Goal: Complete application form

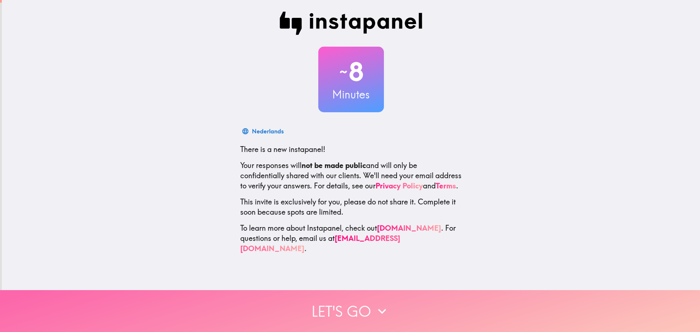
click at [342, 305] on button "Let's go" at bounding box center [350, 311] width 700 height 42
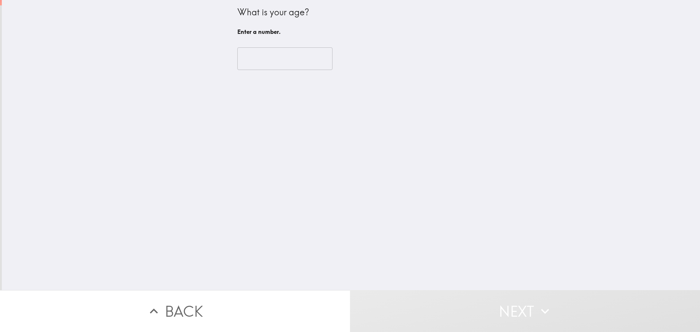
click at [260, 59] on input "number" at bounding box center [284, 58] width 95 height 23
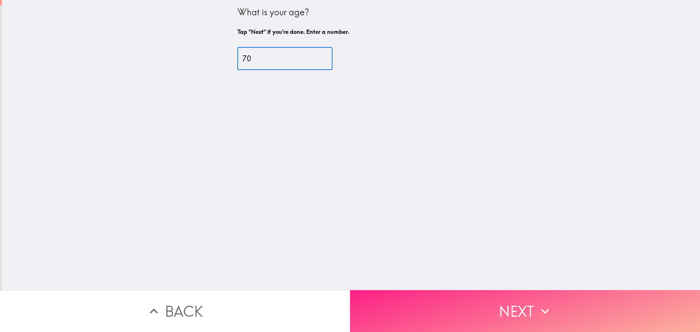
type input "70"
click at [469, 300] on button "Next" at bounding box center [525, 311] width 350 height 42
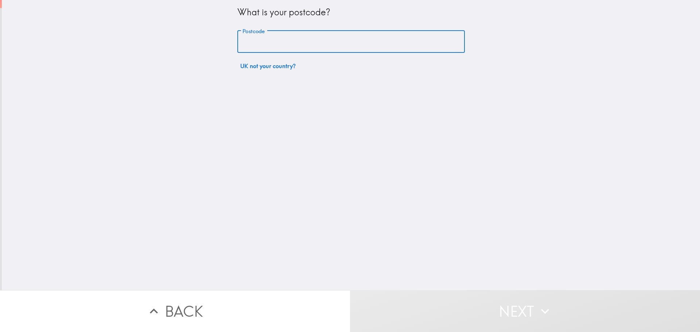
click at [257, 40] on input "Postcode" at bounding box center [350, 42] width 227 height 23
type input "GU15 3TS"
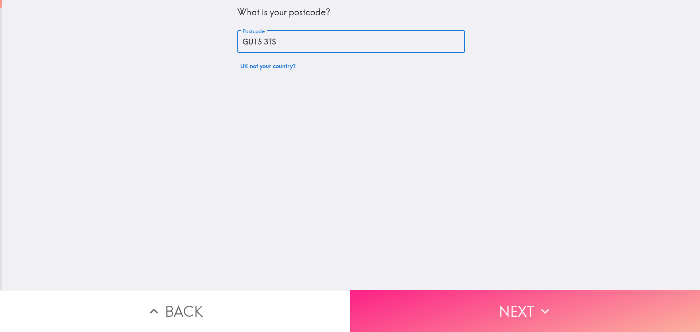
click at [401, 306] on button "Next" at bounding box center [525, 311] width 350 height 42
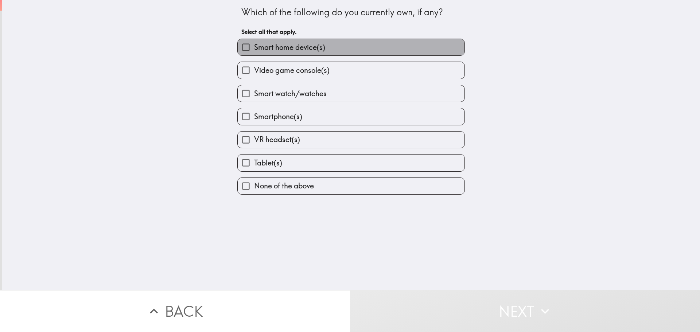
click at [264, 48] on span "Smart home device(s)" at bounding box center [289, 47] width 71 height 10
click at [254, 48] on input "Smart home device(s)" at bounding box center [246, 47] width 16 height 16
checkbox input "true"
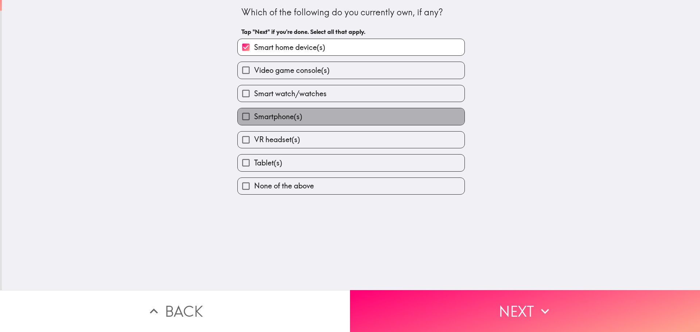
click at [260, 116] on span "Smartphone(s)" at bounding box center [278, 117] width 48 height 10
click at [254, 116] on input "Smartphone(s)" at bounding box center [246, 116] width 16 height 16
checkbox input "true"
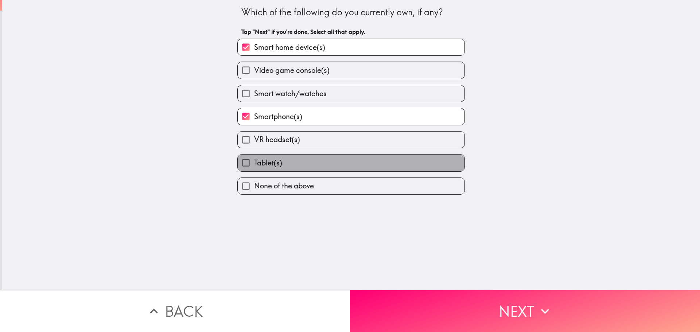
click at [256, 158] on span "Tablet(s)" at bounding box center [268, 163] width 28 height 10
click at [254, 158] on input "Tablet(s)" at bounding box center [246, 163] width 16 height 16
checkbox input "true"
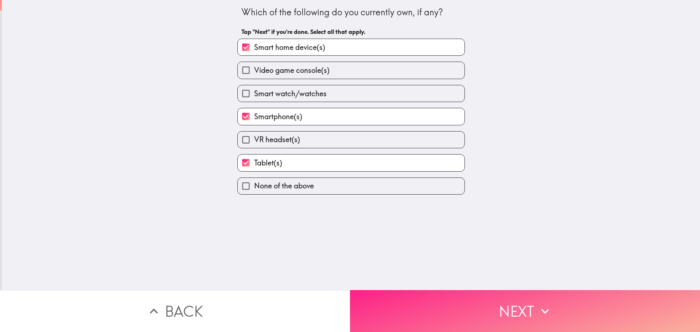
click at [411, 299] on button "Next" at bounding box center [525, 311] width 350 height 42
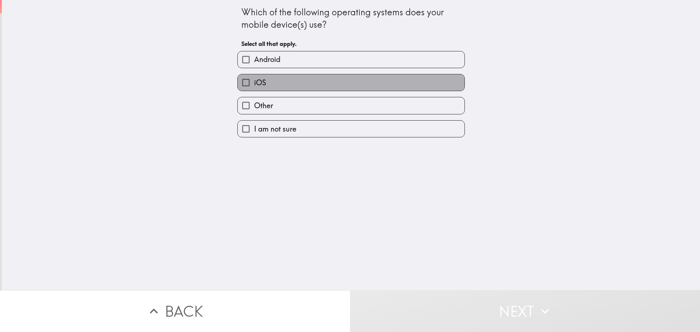
click at [264, 85] on label "iOS" at bounding box center [351, 82] width 227 height 16
click at [254, 85] on input "iOS" at bounding box center [246, 82] width 16 height 16
checkbox input "true"
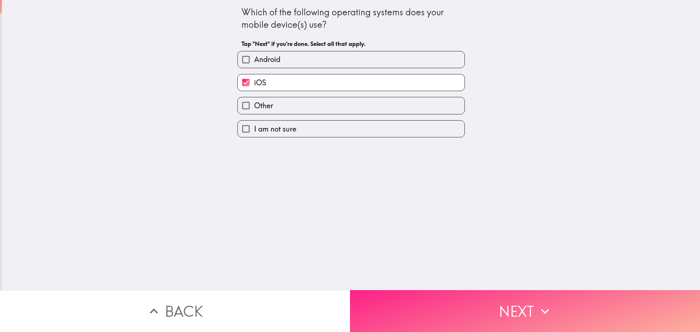
click at [395, 295] on button "Next" at bounding box center [525, 311] width 350 height 42
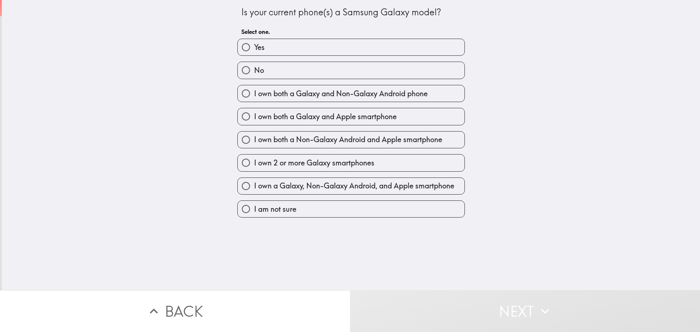
click at [254, 72] on span "No" at bounding box center [259, 70] width 10 height 10
click at [252, 72] on input "No" at bounding box center [246, 70] width 16 height 16
radio input "true"
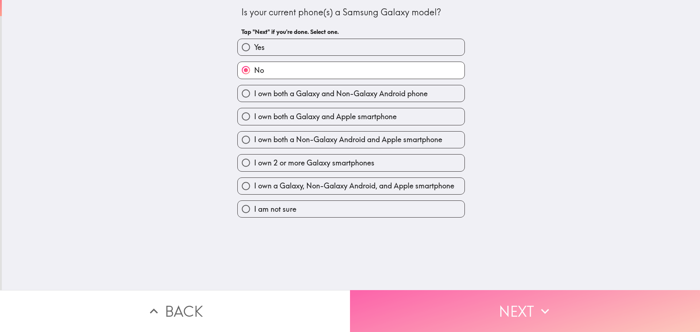
click at [385, 299] on button "Next" at bounding box center [525, 311] width 350 height 42
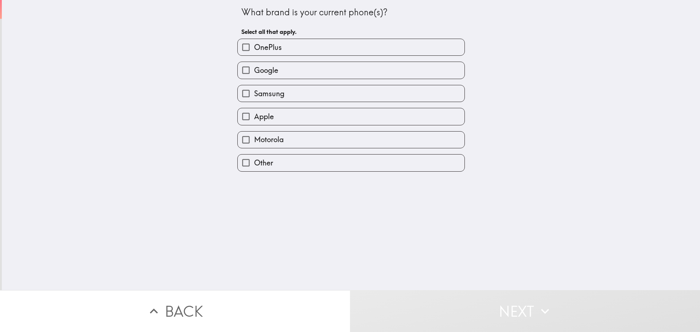
click at [260, 113] on span "Apple" at bounding box center [264, 117] width 20 height 10
click at [254, 113] on input "Apple" at bounding box center [246, 116] width 16 height 16
checkbox input "true"
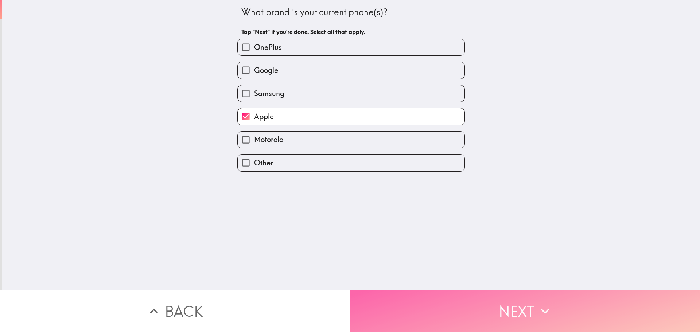
click at [382, 304] on button "Next" at bounding box center [525, 311] width 350 height 42
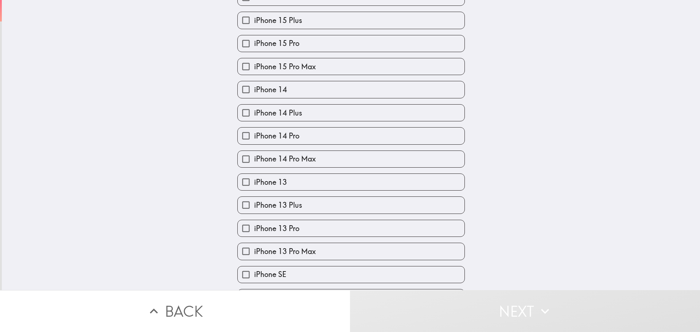
scroll to position [182, 0]
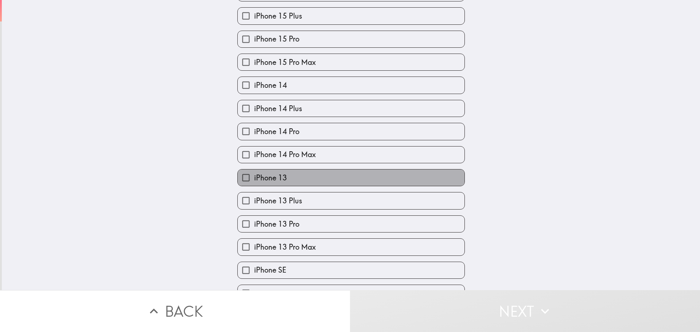
click at [267, 177] on span "iPhone 13" at bounding box center [270, 178] width 33 height 10
click at [254, 177] on input "iPhone 13" at bounding box center [246, 177] width 16 height 16
checkbox input "true"
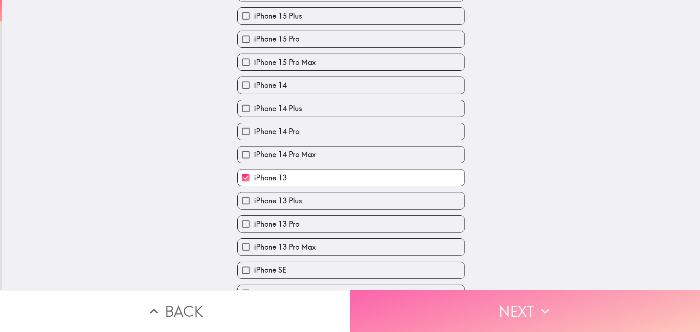
click at [412, 311] on button "Next" at bounding box center [525, 311] width 350 height 42
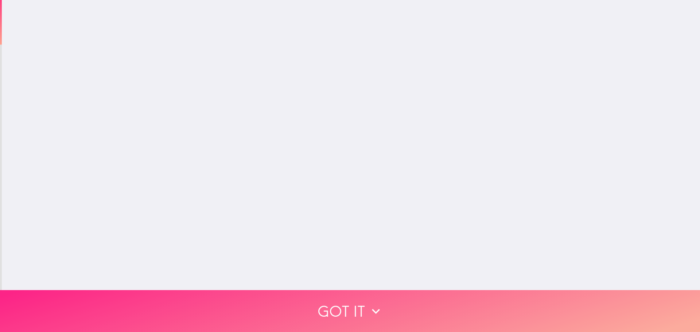
scroll to position [0, 0]
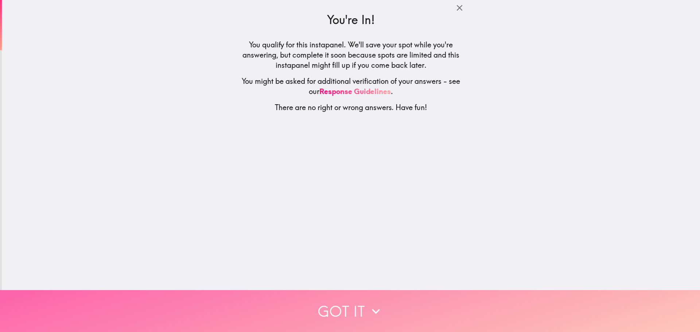
click at [412, 311] on button "Got it" at bounding box center [350, 311] width 700 height 42
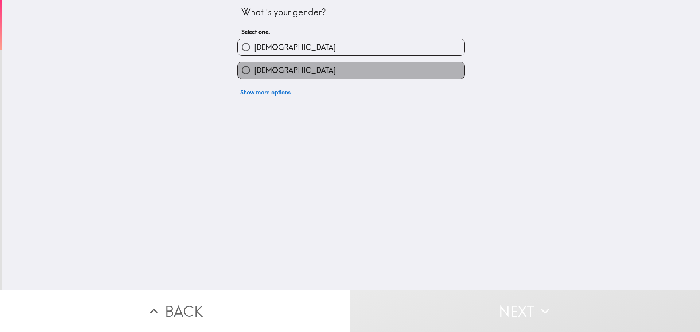
click at [267, 69] on span "[DEMOGRAPHIC_DATA]" at bounding box center [295, 70] width 82 height 10
click at [254, 69] on input "[DEMOGRAPHIC_DATA]" at bounding box center [246, 70] width 16 height 16
radio input "true"
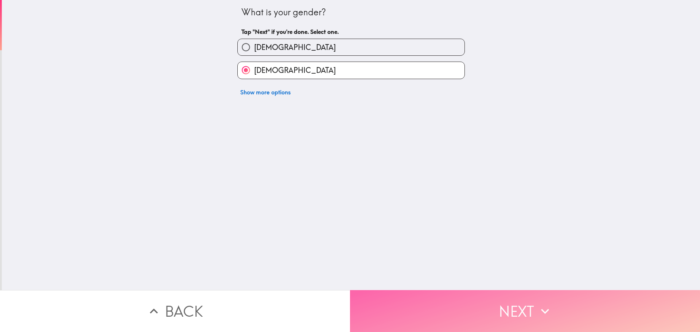
click at [401, 297] on button "Next" at bounding box center [525, 311] width 350 height 42
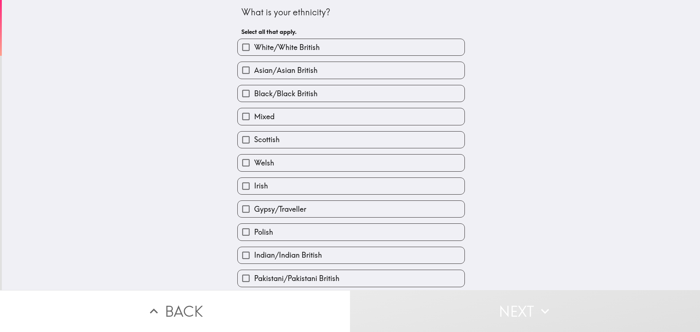
click at [291, 43] on span "White/White British" at bounding box center [287, 47] width 66 height 10
click at [254, 43] on input "White/White British" at bounding box center [246, 47] width 16 height 16
checkbox input "true"
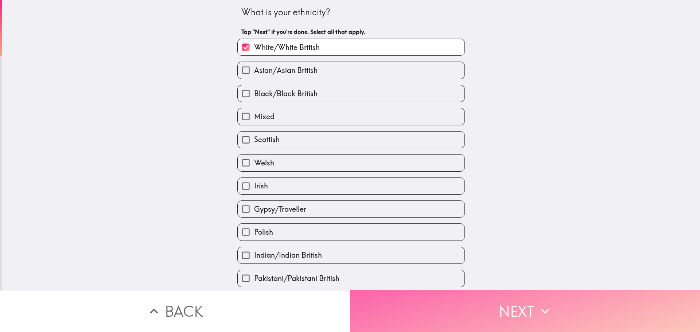
click at [415, 313] on button "Next" at bounding box center [525, 311] width 350 height 42
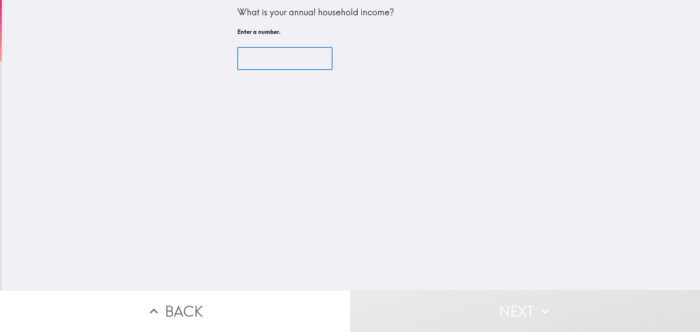
click at [256, 61] on input "number" at bounding box center [284, 58] width 95 height 23
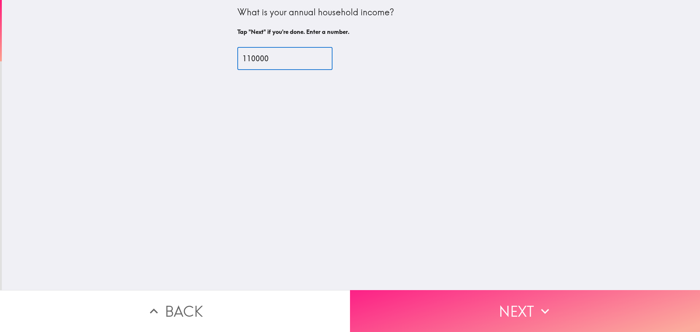
type input "110000"
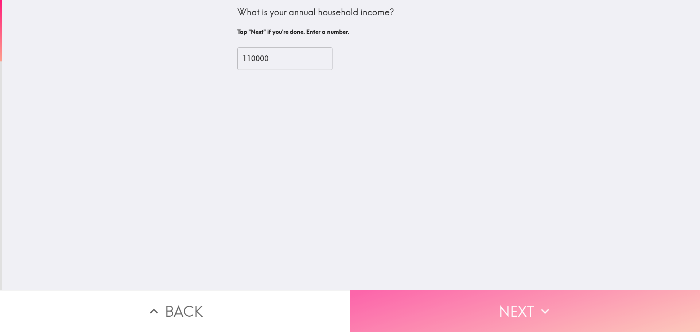
click at [406, 300] on button "Next" at bounding box center [525, 311] width 350 height 42
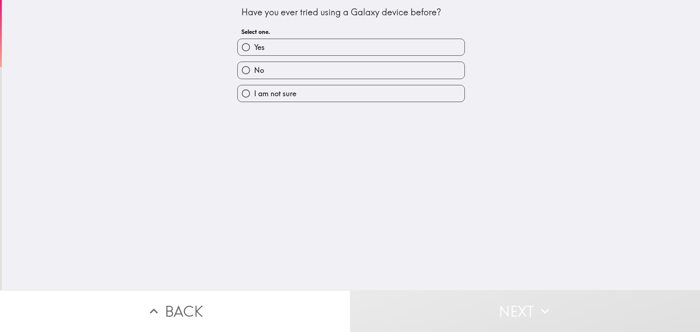
click at [275, 71] on label "No" at bounding box center [351, 70] width 227 height 16
click at [254, 71] on input "No" at bounding box center [246, 70] width 16 height 16
radio input "true"
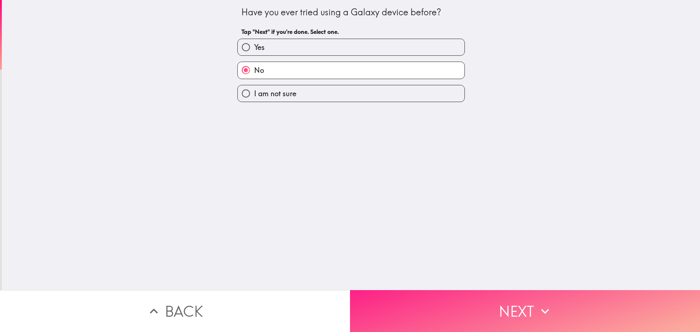
click at [405, 300] on button "Next" at bounding box center [525, 311] width 350 height 42
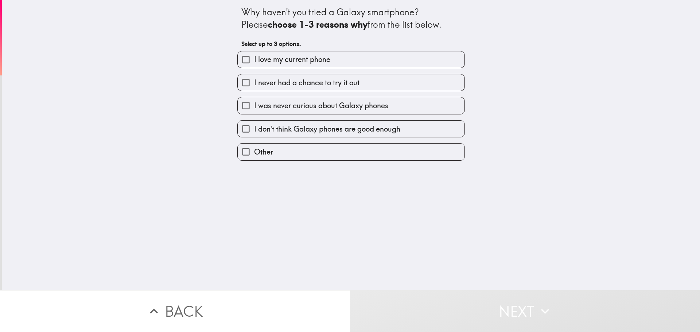
click at [319, 105] on span "I was never curious about Galaxy phones" at bounding box center [321, 106] width 134 height 10
click at [254, 105] on input "I was never curious about Galaxy phones" at bounding box center [246, 105] width 16 height 16
checkbox input "true"
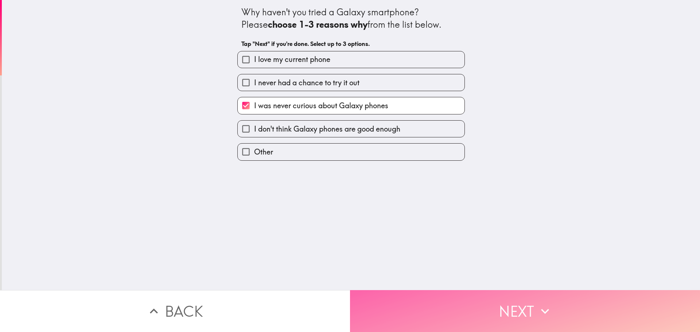
click at [401, 318] on button "Next" at bounding box center [525, 311] width 350 height 42
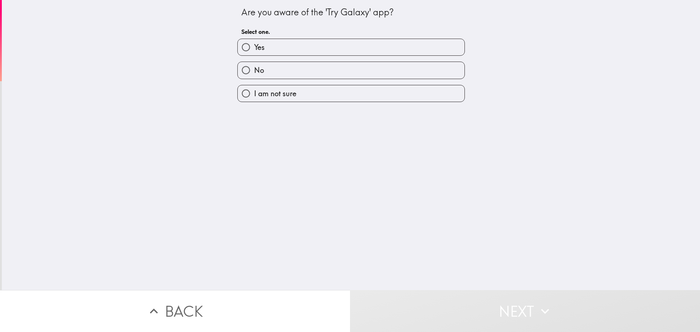
click at [287, 71] on label "No" at bounding box center [351, 70] width 227 height 16
click at [254, 71] on input "No" at bounding box center [246, 70] width 16 height 16
radio input "true"
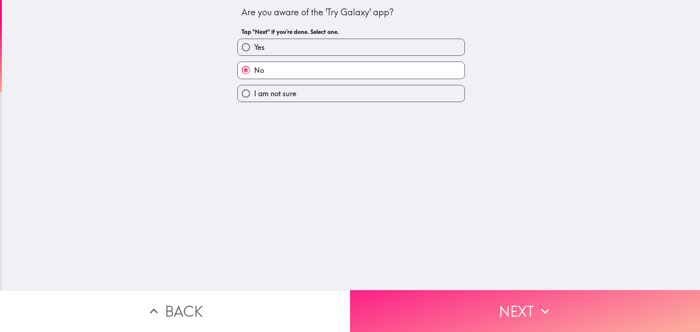
click at [404, 303] on button "Next" at bounding box center [525, 311] width 350 height 42
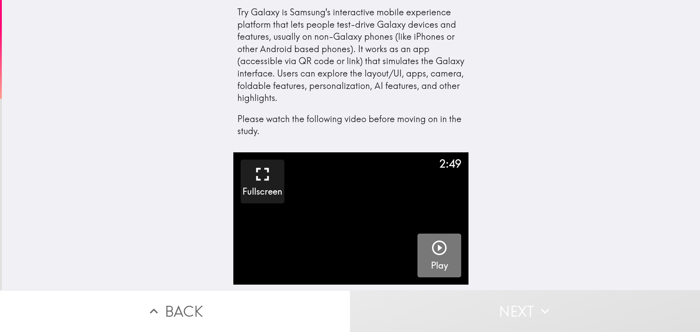
click at [435, 246] on icon "button" at bounding box center [438, 247] width 17 height 17
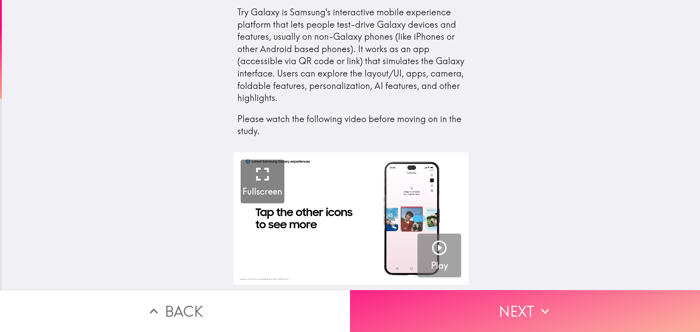
click at [537, 303] on icon "button" at bounding box center [545, 311] width 16 height 16
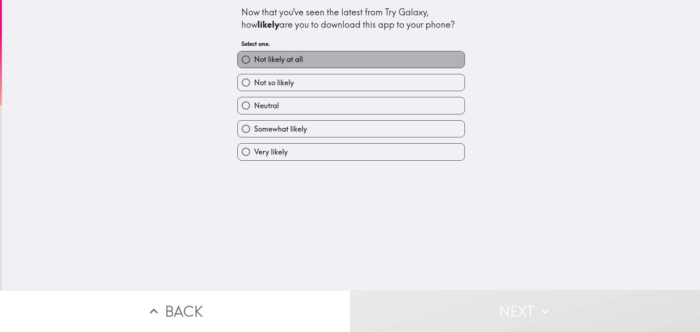
click at [272, 60] on span "Not likely at all" at bounding box center [278, 59] width 49 height 10
click at [254, 60] on input "Not likely at all" at bounding box center [246, 59] width 16 height 16
radio input "true"
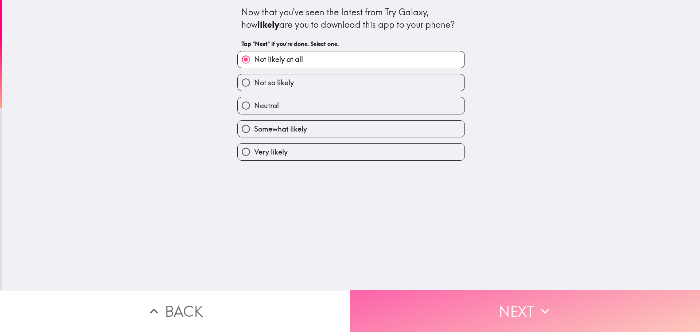
click at [424, 309] on button "Next" at bounding box center [525, 311] width 350 height 42
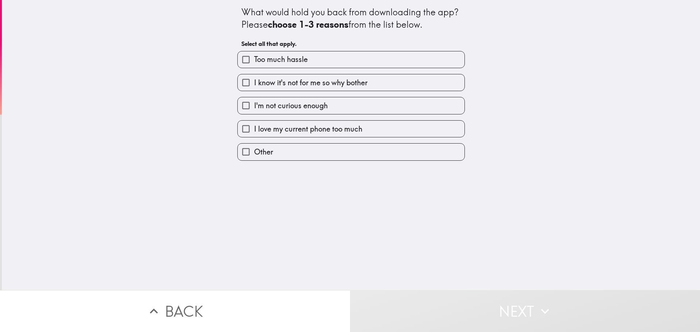
click at [277, 63] on span "Too much hassle" at bounding box center [281, 59] width 54 height 10
click at [254, 63] on input "Too much hassle" at bounding box center [246, 59] width 16 height 16
checkbox input "true"
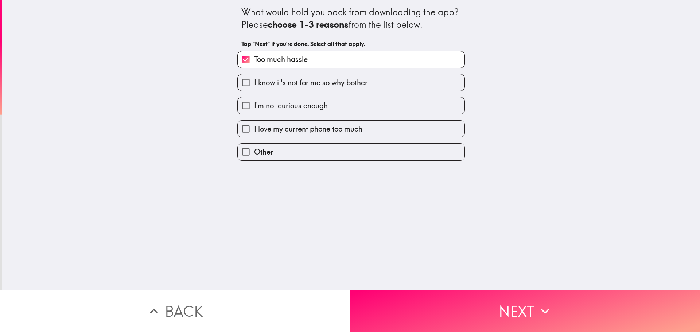
click at [276, 83] on span "I know it's not for me so why bother" at bounding box center [310, 83] width 113 height 10
click at [254, 83] on input "I know it's not for me so why bother" at bounding box center [246, 82] width 16 height 16
checkbox input "true"
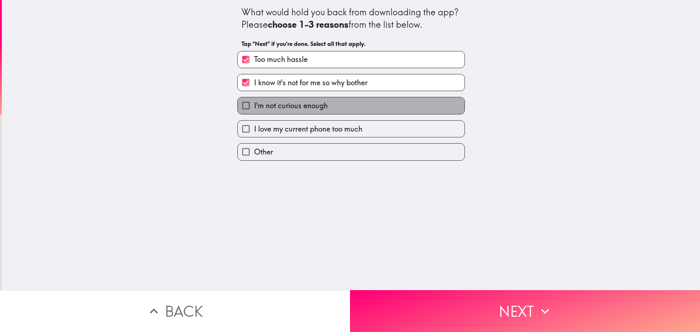
click at [276, 109] on span "I'm not curious enough" at bounding box center [291, 106] width 74 height 10
click at [254, 109] on input "I'm not curious enough" at bounding box center [246, 105] width 16 height 16
checkbox input "true"
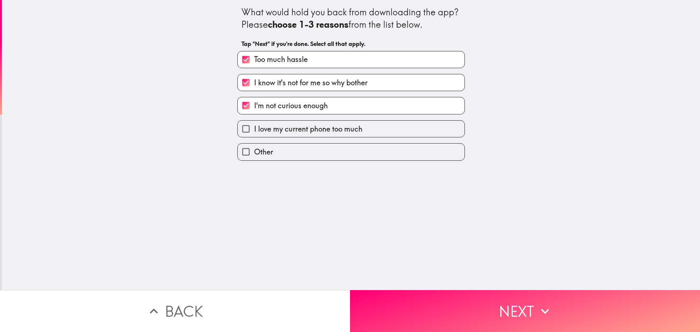
click at [277, 126] on span "I love my current phone too much" at bounding box center [308, 129] width 108 height 10
click at [254, 126] on input "I love my current phone too much" at bounding box center [246, 129] width 16 height 16
checkbox input "true"
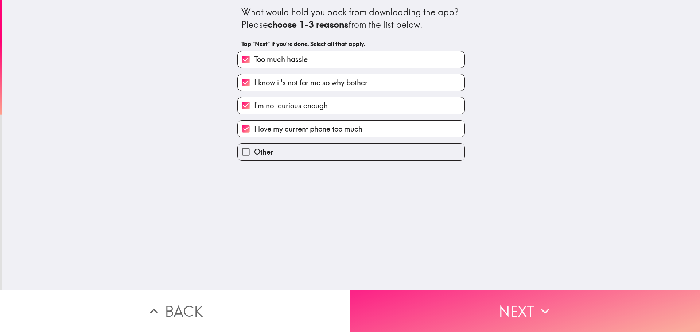
click at [378, 294] on button "Next" at bounding box center [525, 311] width 350 height 42
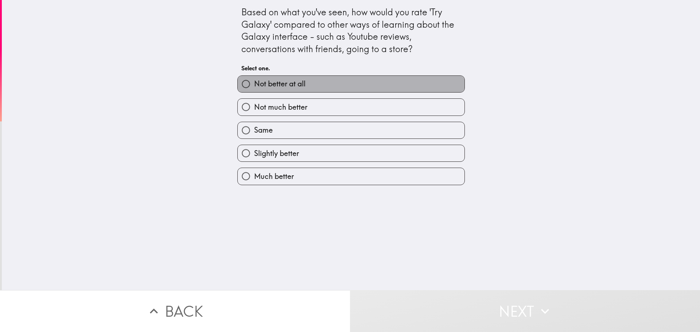
click at [263, 87] on span "Not better at all" at bounding box center [279, 84] width 51 height 10
click at [254, 87] on input "Not better at all" at bounding box center [246, 84] width 16 height 16
radio input "true"
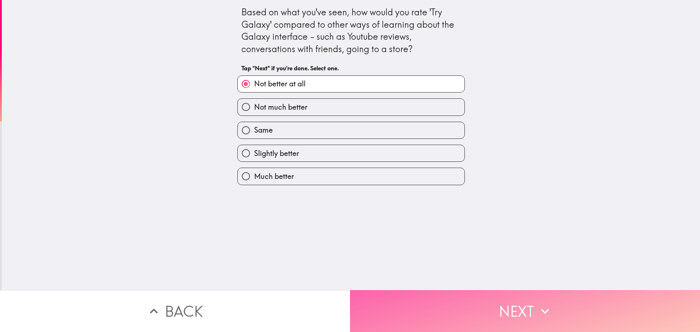
click at [401, 304] on button "Next" at bounding box center [525, 311] width 350 height 42
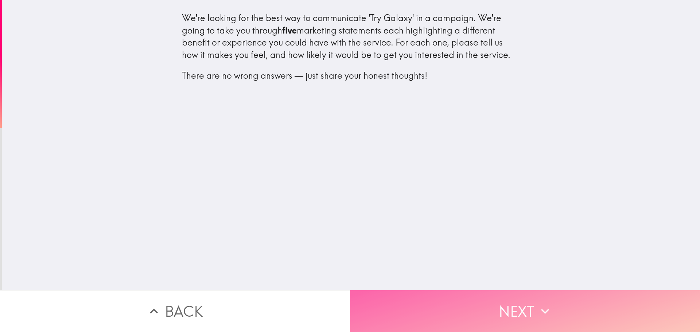
click at [390, 302] on button "Next" at bounding box center [525, 311] width 350 height 42
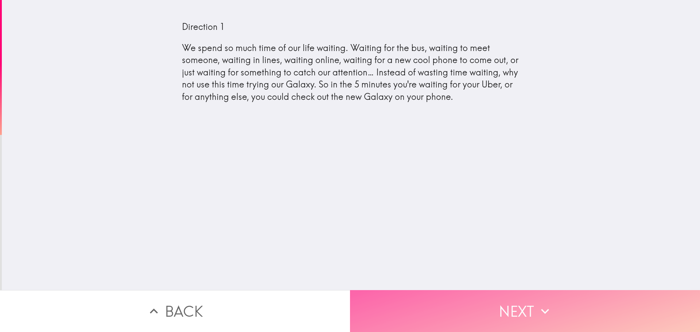
click at [389, 306] on button "Next" at bounding box center [525, 311] width 350 height 42
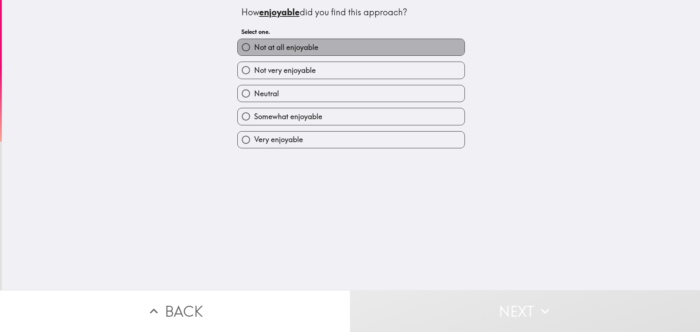
click at [282, 44] on span "Not at all enjoyable" at bounding box center [286, 47] width 64 height 10
click at [254, 44] on input "Not at all enjoyable" at bounding box center [246, 47] width 16 height 16
radio input "true"
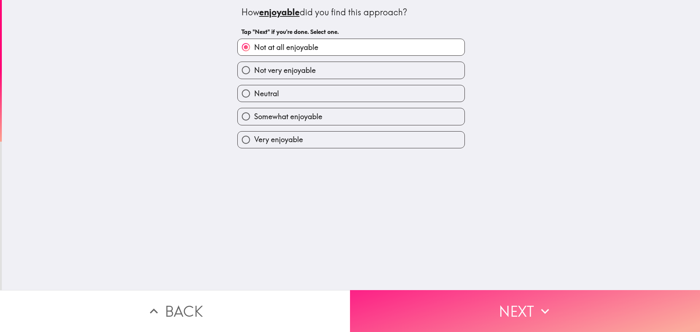
click at [416, 309] on button "Next" at bounding box center [525, 311] width 350 height 42
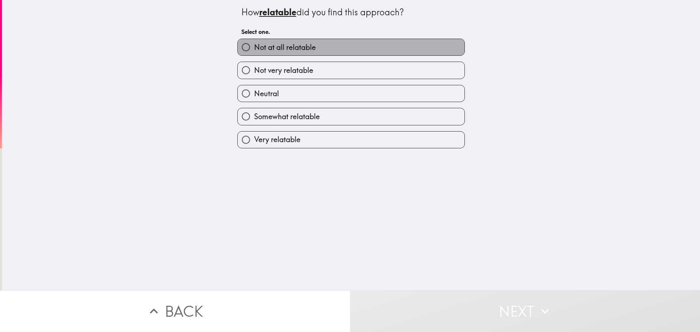
click at [265, 46] on span "Not at all relatable" at bounding box center [285, 47] width 62 height 10
click at [254, 46] on input "Not at all relatable" at bounding box center [246, 47] width 16 height 16
radio input "true"
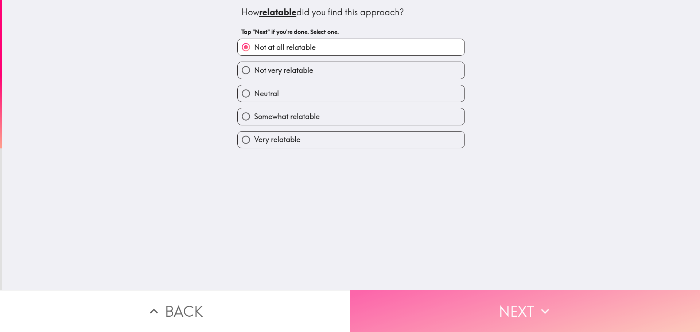
click at [398, 302] on button "Next" at bounding box center [525, 311] width 350 height 42
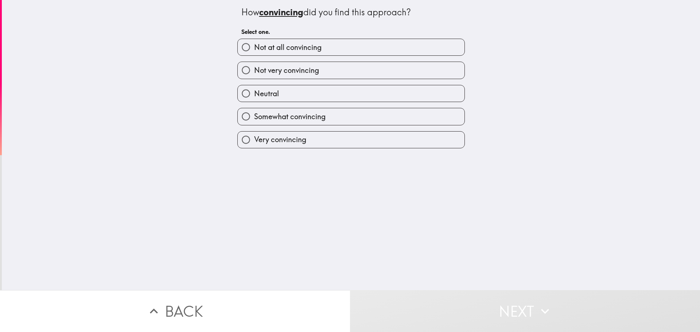
click at [291, 39] on label "Not at all convincing" at bounding box center [351, 47] width 227 height 16
click at [254, 39] on input "Not at all convincing" at bounding box center [246, 47] width 16 height 16
radio input "true"
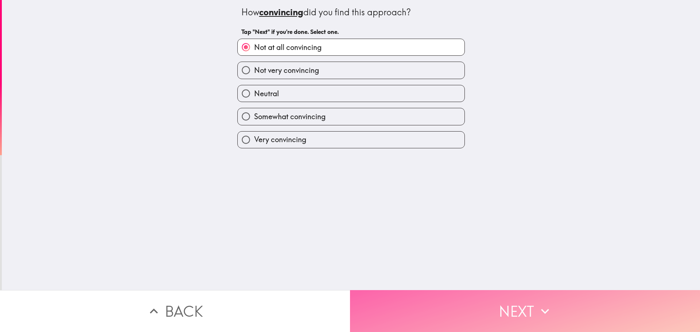
click at [385, 305] on button "Next" at bounding box center [525, 311] width 350 height 42
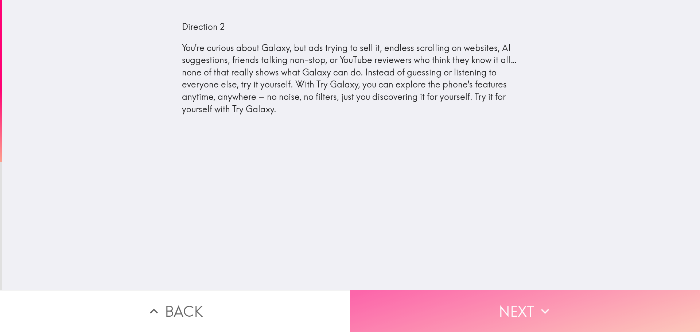
click at [400, 326] on button "Next" at bounding box center [525, 311] width 350 height 42
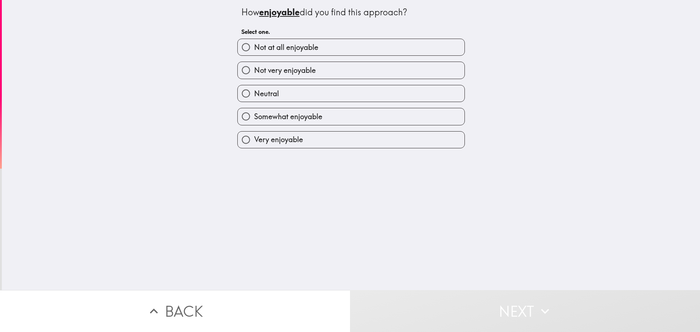
click at [307, 46] on span "Not at all enjoyable" at bounding box center [286, 47] width 64 height 10
click at [254, 46] on input "Not at all enjoyable" at bounding box center [246, 47] width 16 height 16
radio input "true"
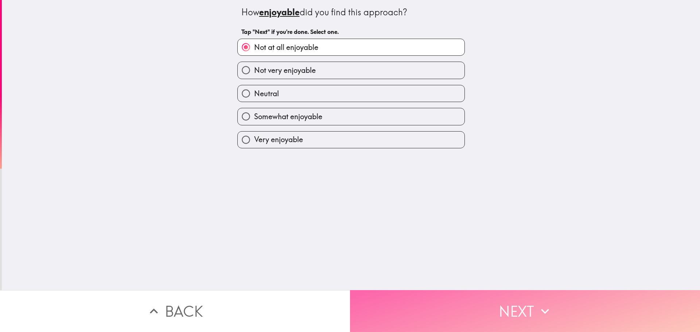
click at [380, 306] on button "Next" at bounding box center [525, 311] width 350 height 42
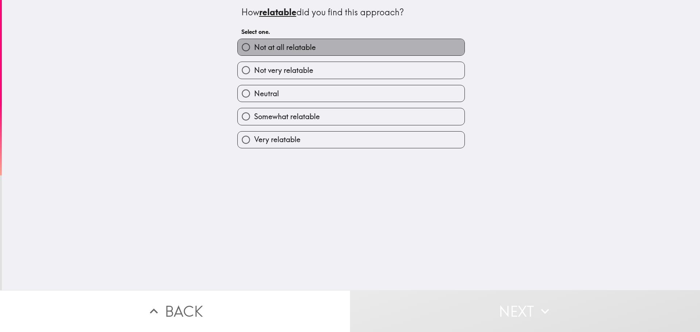
drag, startPoint x: 304, startPoint y: 45, endPoint x: 331, endPoint y: 130, distance: 89.6
click at [304, 45] on span "Not at all relatable" at bounding box center [285, 47] width 62 height 10
click at [254, 45] on input "Not at all relatable" at bounding box center [246, 47] width 16 height 16
radio input "true"
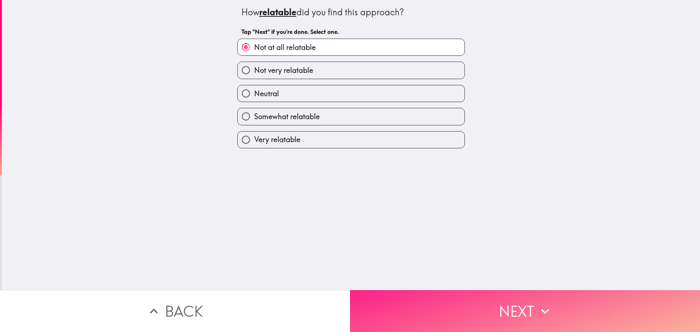
click at [379, 306] on button "Next" at bounding box center [525, 311] width 350 height 42
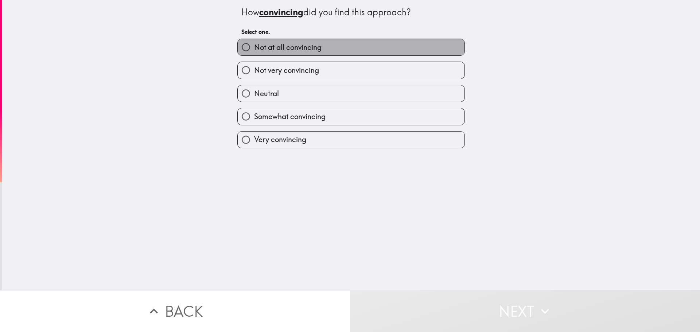
click at [304, 40] on label "Not at all convincing" at bounding box center [351, 47] width 227 height 16
click at [254, 40] on input "Not at all convincing" at bounding box center [246, 47] width 16 height 16
radio input "true"
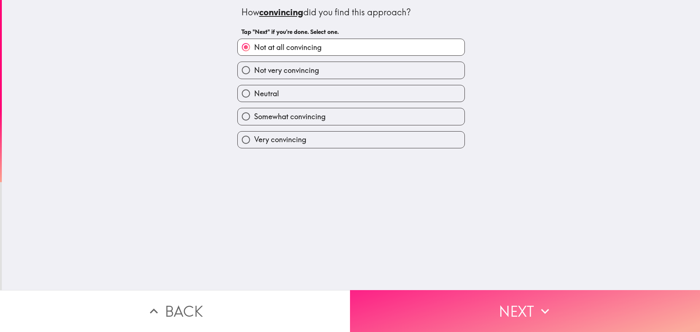
click at [369, 305] on button "Next" at bounding box center [525, 311] width 350 height 42
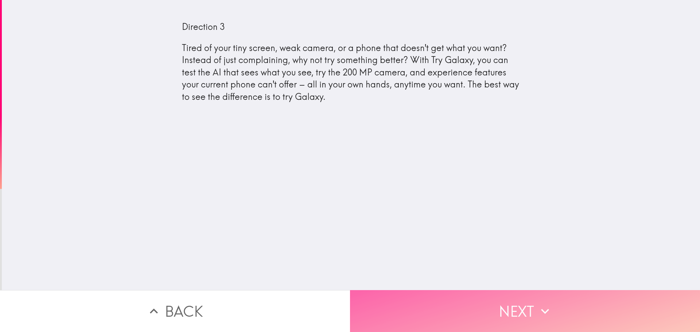
click at [392, 304] on button "Next" at bounding box center [525, 311] width 350 height 42
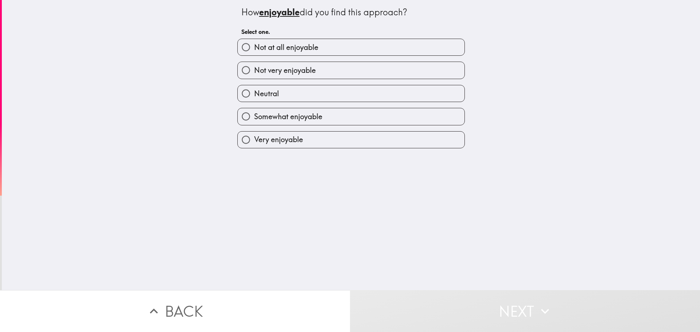
drag, startPoint x: 304, startPoint y: 40, endPoint x: 315, endPoint y: 55, distance: 18.0
click at [304, 41] on label "Not at all enjoyable" at bounding box center [351, 47] width 227 height 16
click at [254, 41] on input "Not at all enjoyable" at bounding box center [246, 47] width 16 height 16
radio input "true"
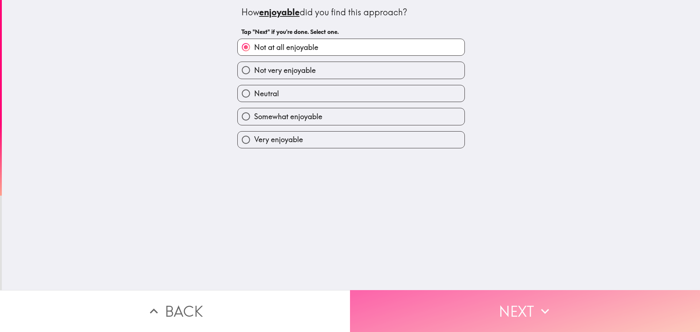
click at [406, 301] on button "Next" at bounding box center [525, 311] width 350 height 42
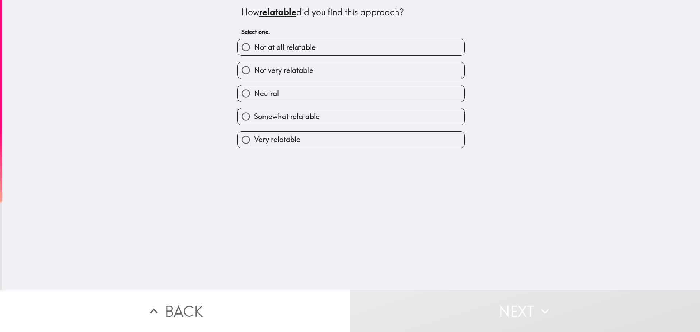
click at [292, 46] on span "Not at all relatable" at bounding box center [285, 47] width 62 height 10
click at [254, 46] on input "Not at all relatable" at bounding box center [246, 47] width 16 height 16
radio input "true"
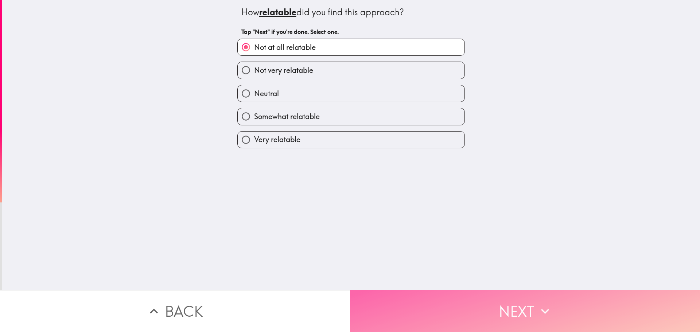
click at [376, 310] on button "Next" at bounding box center [525, 311] width 350 height 42
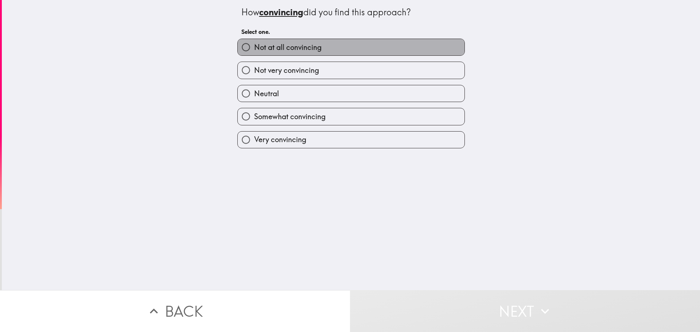
drag, startPoint x: 301, startPoint y: 43, endPoint x: 315, endPoint y: 98, distance: 56.5
click at [301, 44] on span "Not at all convincing" at bounding box center [287, 47] width 67 height 10
click at [254, 44] on input "Not at all convincing" at bounding box center [246, 47] width 16 height 16
radio input "true"
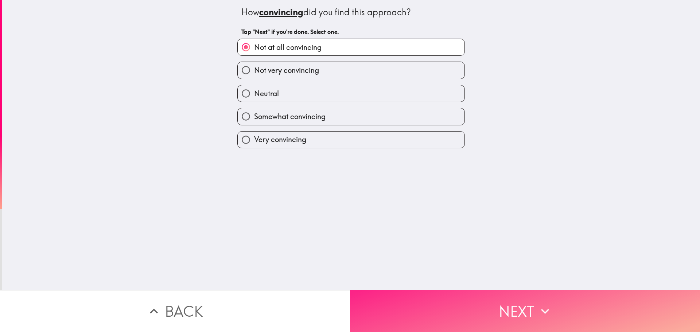
click at [370, 297] on button "Next" at bounding box center [525, 311] width 350 height 42
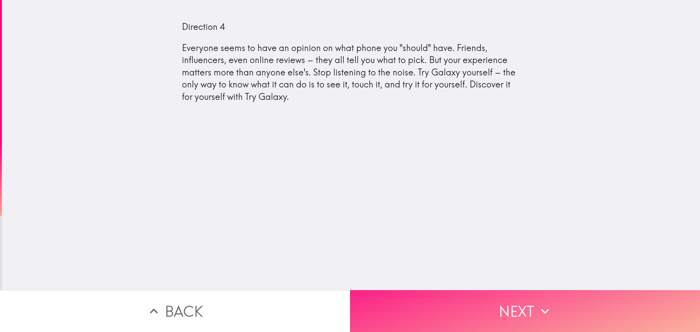
click at [399, 313] on button "Next" at bounding box center [525, 311] width 350 height 42
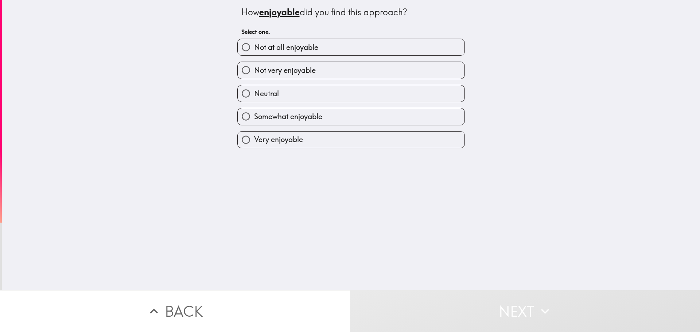
drag, startPoint x: 280, startPoint y: 44, endPoint x: 296, endPoint y: 79, distance: 38.8
click at [280, 46] on span "Not at all enjoyable" at bounding box center [286, 47] width 64 height 10
click at [254, 46] on input "Not at all enjoyable" at bounding box center [246, 47] width 16 height 16
radio input "true"
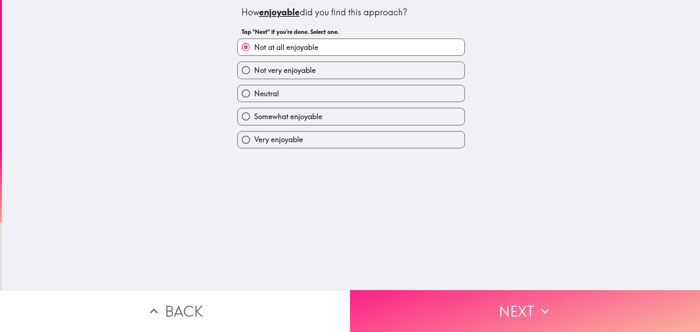
click at [373, 298] on button "Next" at bounding box center [525, 311] width 350 height 42
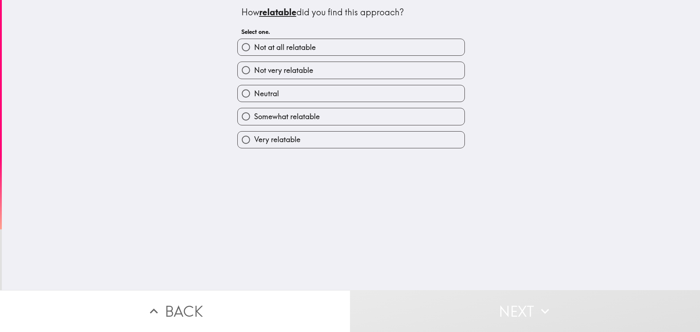
click at [288, 41] on label "Not at all relatable" at bounding box center [351, 47] width 227 height 16
click at [254, 41] on input "Not at all relatable" at bounding box center [246, 47] width 16 height 16
radio input "true"
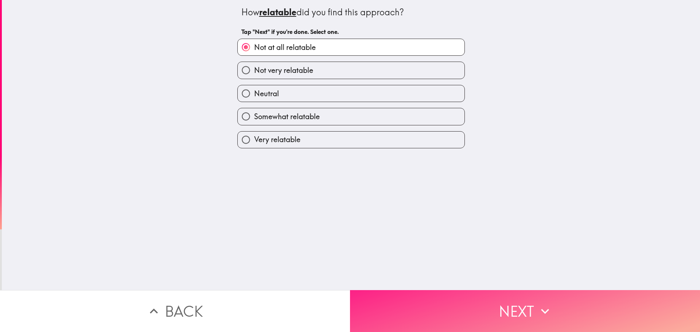
click at [374, 301] on button "Next" at bounding box center [525, 311] width 350 height 42
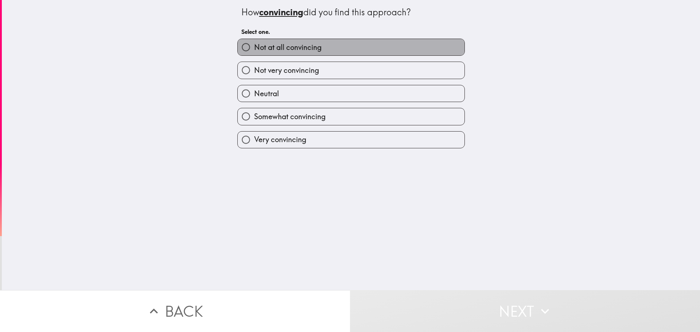
click at [285, 50] on span "Not at all convincing" at bounding box center [287, 47] width 67 height 10
click at [254, 50] on input "Not at all convincing" at bounding box center [246, 47] width 16 height 16
radio input "true"
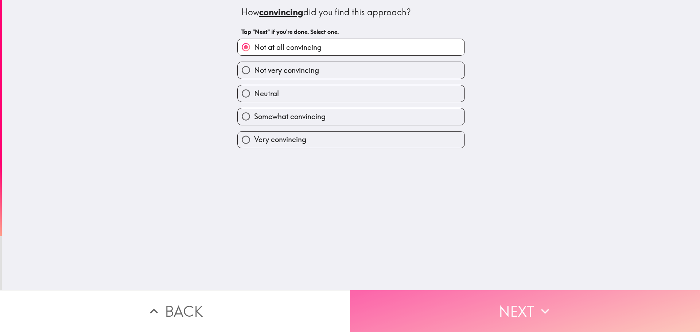
click at [392, 295] on button "Next" at bounding box center [525, 311] width 350 height 42
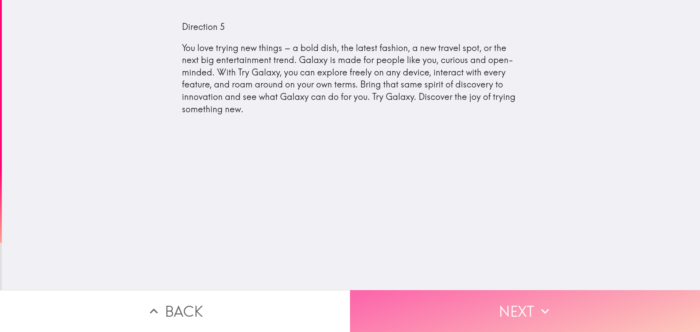
click at [383, 303] on button "Next" at bounding box center [525, 311] width 350 height 42
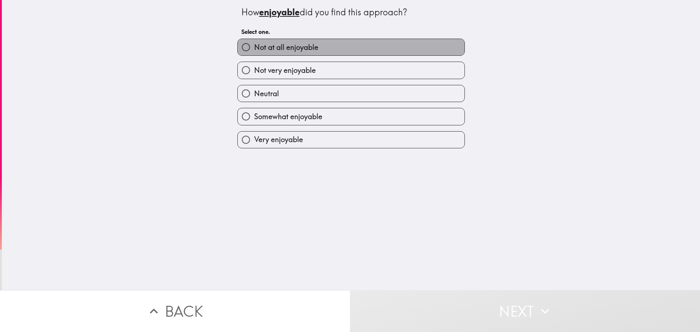
click at [285, 44] on span "Not at all enjoyable" at bounding box center [286, 47] width 64 height 10
click at [254, 44] on input "Not at all enjoyable" at bounding box center [246, 47] width 16 height 16
radio input "true"
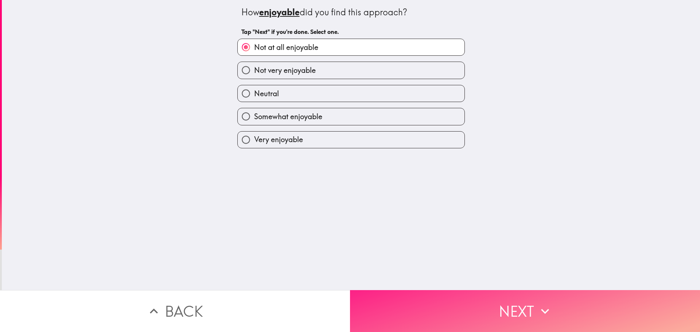
click at [411, 294] on button "Next" at bounding box center [525, 311] width 350 height 42
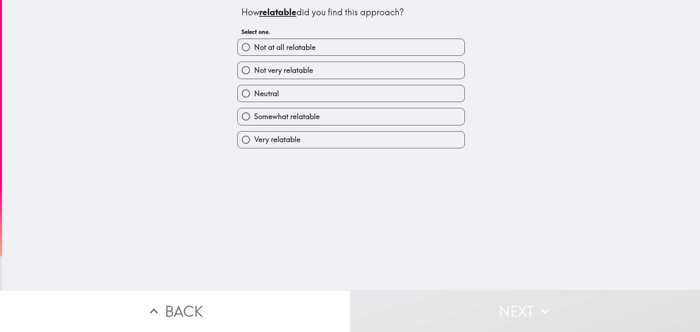
click at [288, 47] on span "Not at all relatable" at bounding box center [285, 47] width 62 height 10
click at [254, 47] on input "Not at all relatable" at bounding box center [246, 47] width 16 height 16
radio input "true"
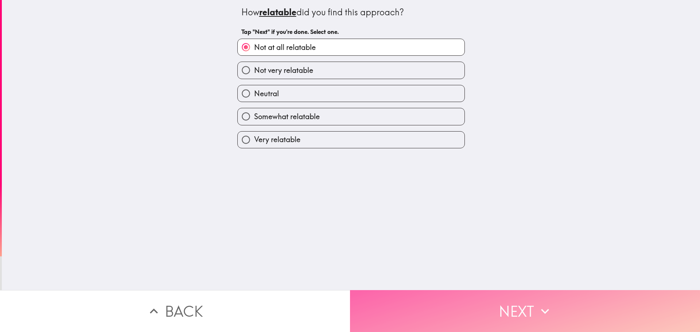
click at [368, 305] on button "Next" at bounding box center [525, 311] width 350 height 42
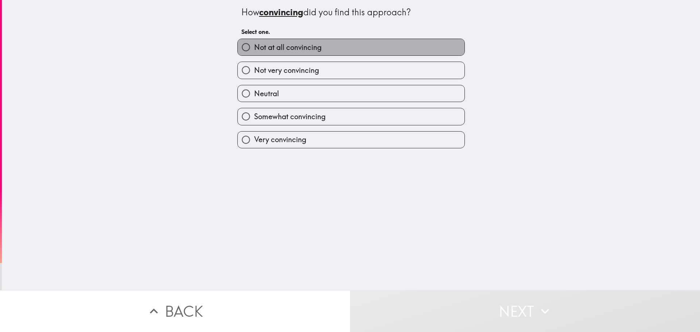
click at [282, 48] on span "Not at all convincing" at bounding box center [287, 47] width 67 height 10
click at [254, 48] on input "Not at all convincing" at bounding box center [246, 47] width 16 height 16
radio input "true"
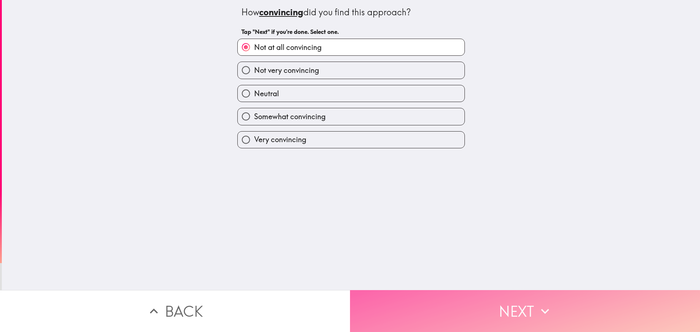
click at [386, 306] on button "Next" at bounding box center [525, 311] width 350 height 42
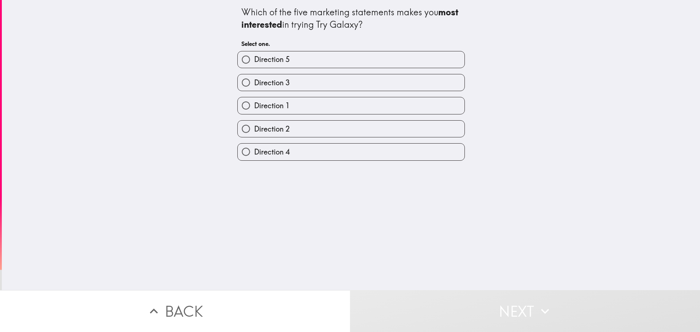
click at [277, 107] on span "Direction 1" at bounding box center [272, 106] width 36 height 10
click at [254, 107] on input "Direction 1" at bounding box center [246, 105] width 16 height 16
radio input "true"
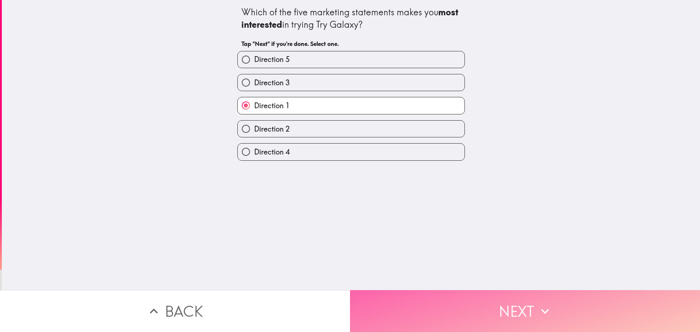
click at [382, 292] on button "Next" at bounding box center [525, 311] width 350 height 42
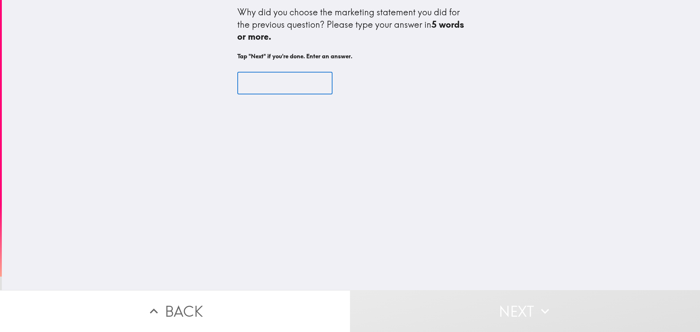
click at [259, 85] on input "text" at bounding box center [284, 83] width 95 height 23
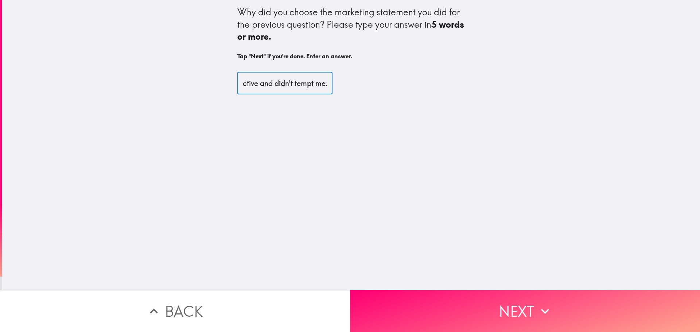
scroll to position [0, 77]
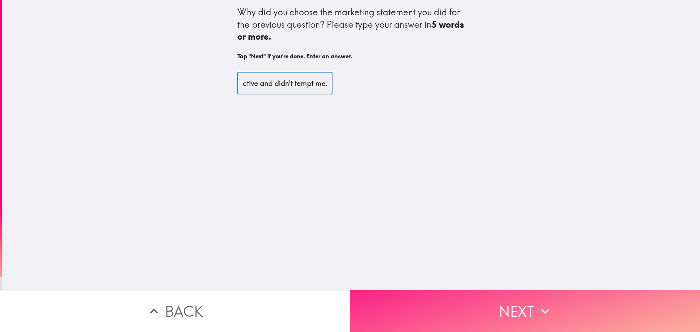
type input "They were all unattractive and didn't tempt me."
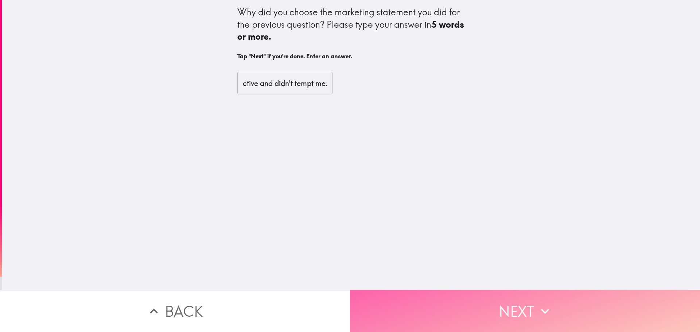
scroll to position [0, 0]
click at [432, 294] on button "Next" at bounding box center [525, 311] width 350 height 42
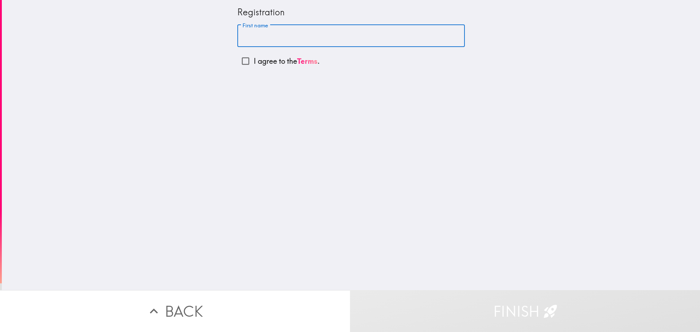
click at [252, 36] on input "First name" at bounding box center [350, 36] width 227 height 23
type input "[PERSON_NAME]"
click at [242, 62] on input "I agree to the Terms ." at bounding box center [245, 61] width 16 height 16
checkbox input "true"
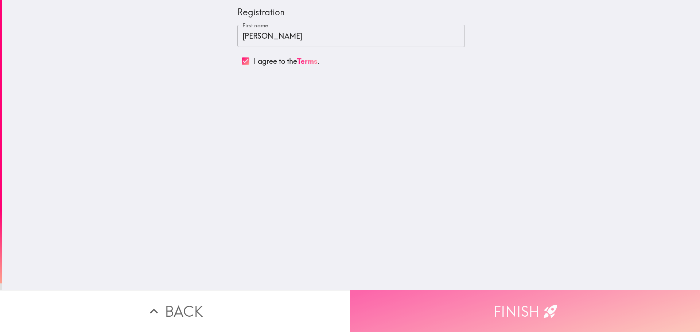
click at [385, 303] on button "Finish" at bounding box center [525, 311] width 350 height 42
